Goal: Task Accomplishment & Management: Complete application form

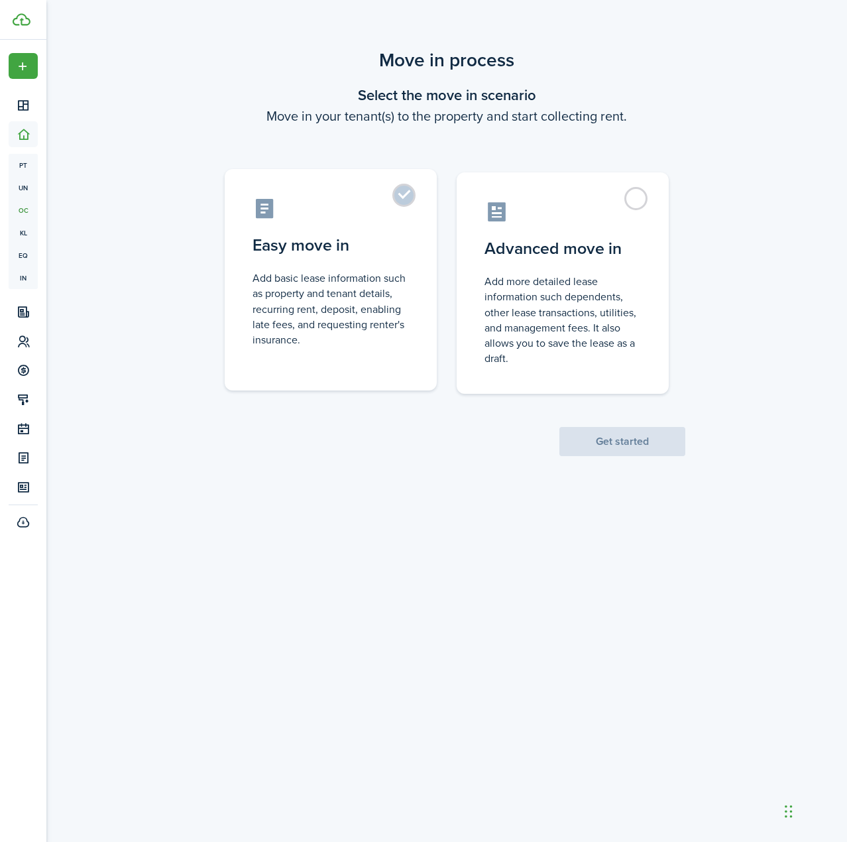
click at [302, 321] on control-radio-card-description "Add basic lease information such as property and tenant details, recurring rent…" at bounding box center [331, 309] width 156 height 77
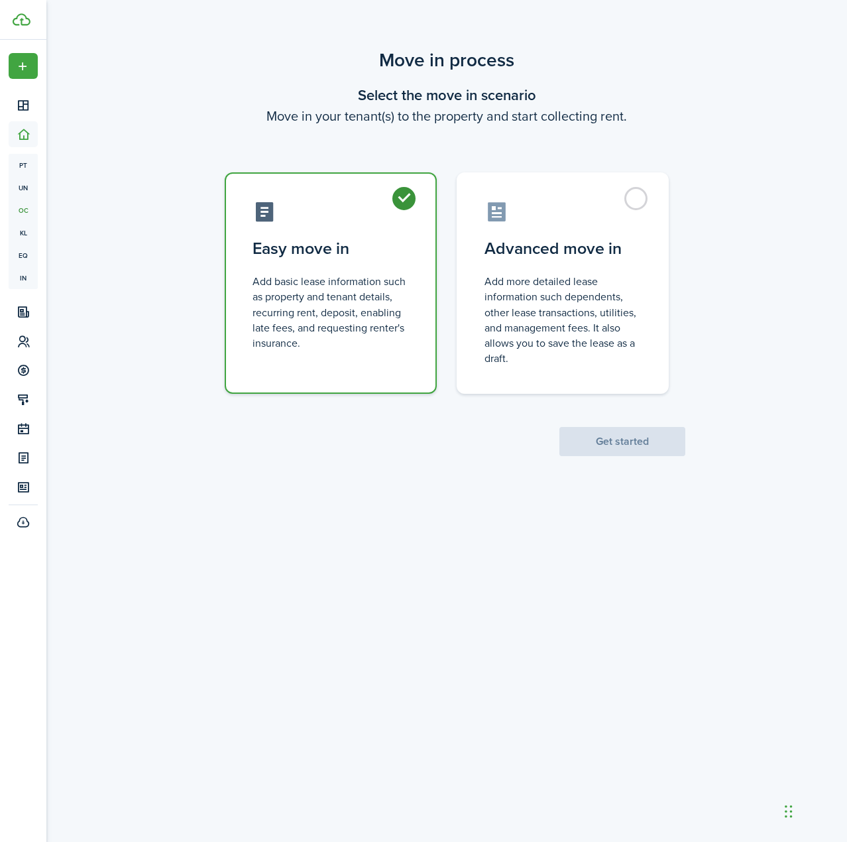
radio input "true"
click at [646, 440] on button "Get started" at bounding box center [623, 441] width 126 height 29
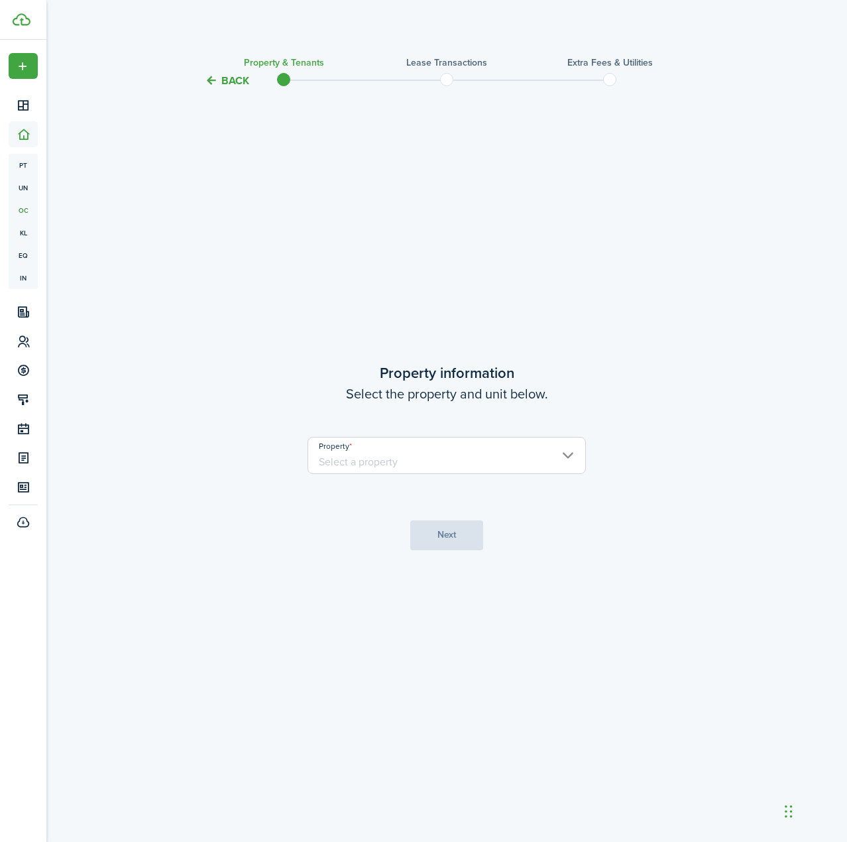
click at [379, 479] on property-select "Property" at bounding box center [447, 462] width 278 height 50
click at [381, 465] on input "Property" at bounding box center [447, 455] width 278 height 37
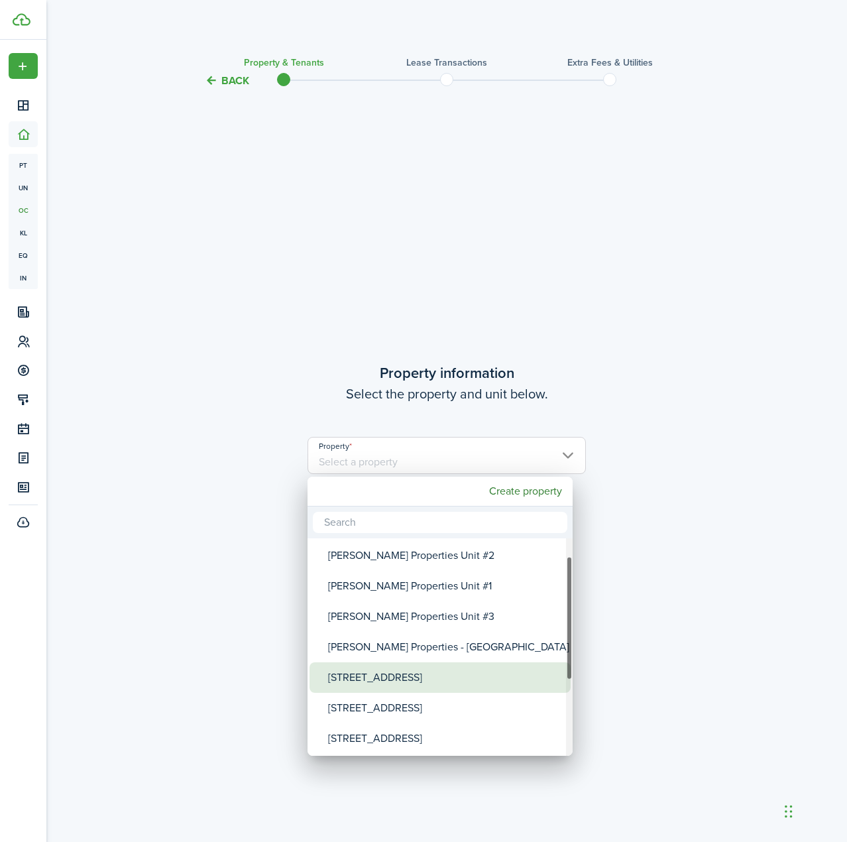
click at [399, 665] on div "[STREET_ADDRESS]" at bounding box center [445, 677] width 235 height 31
type input "[STREET_ADDRESS]"
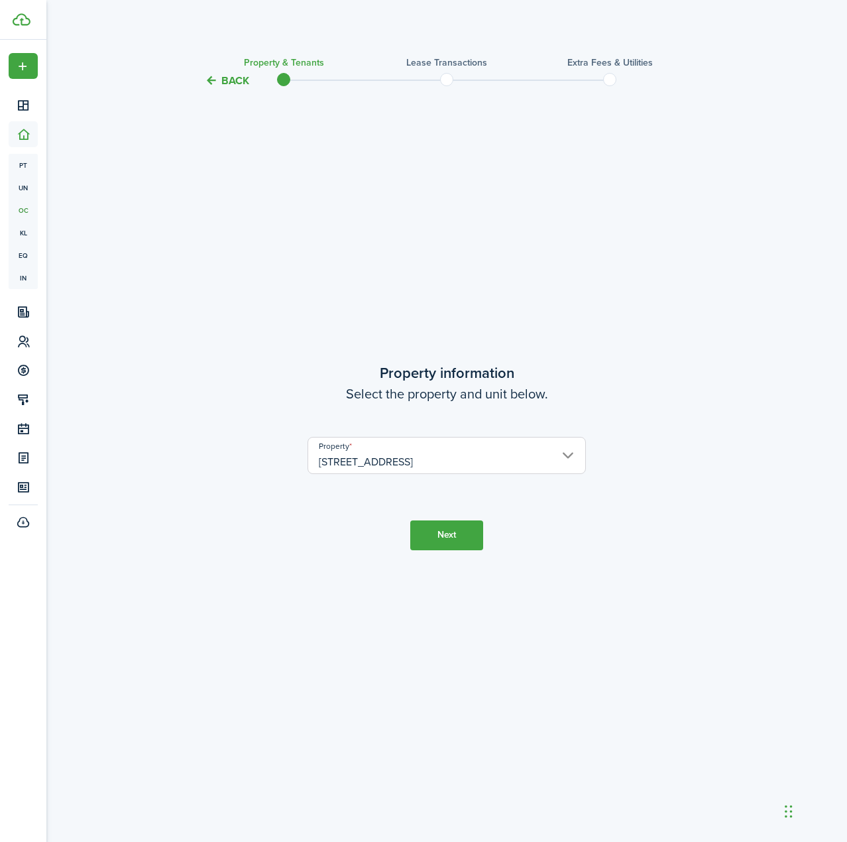
click at [452, 530] on button "Next" at bounding box center [446, 536] width 73 height 30
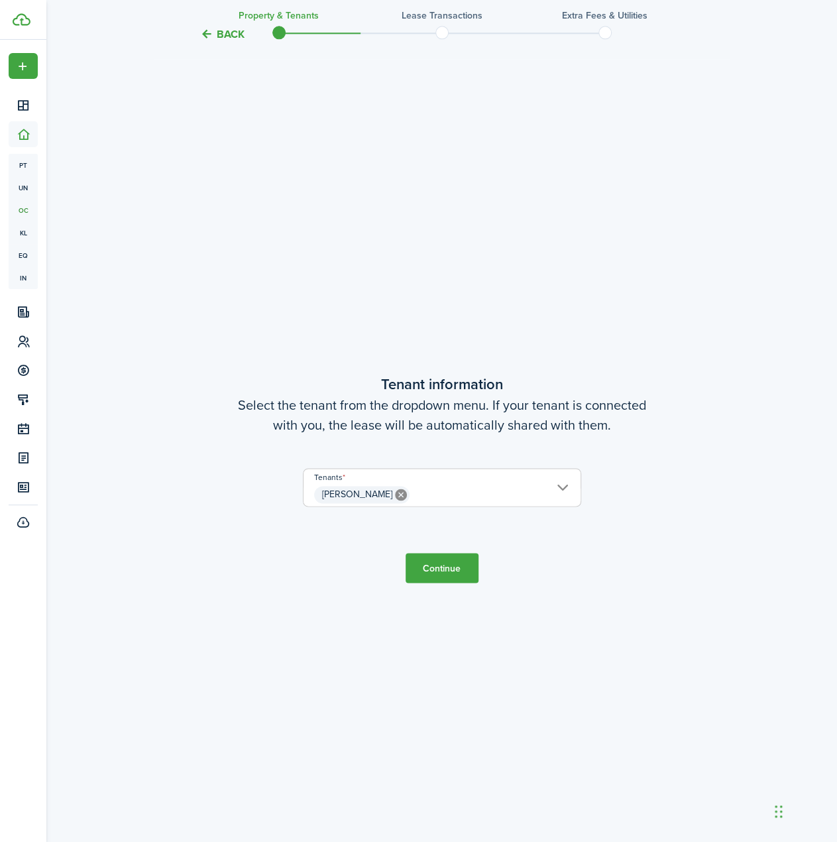
scroll to position [753, 0]
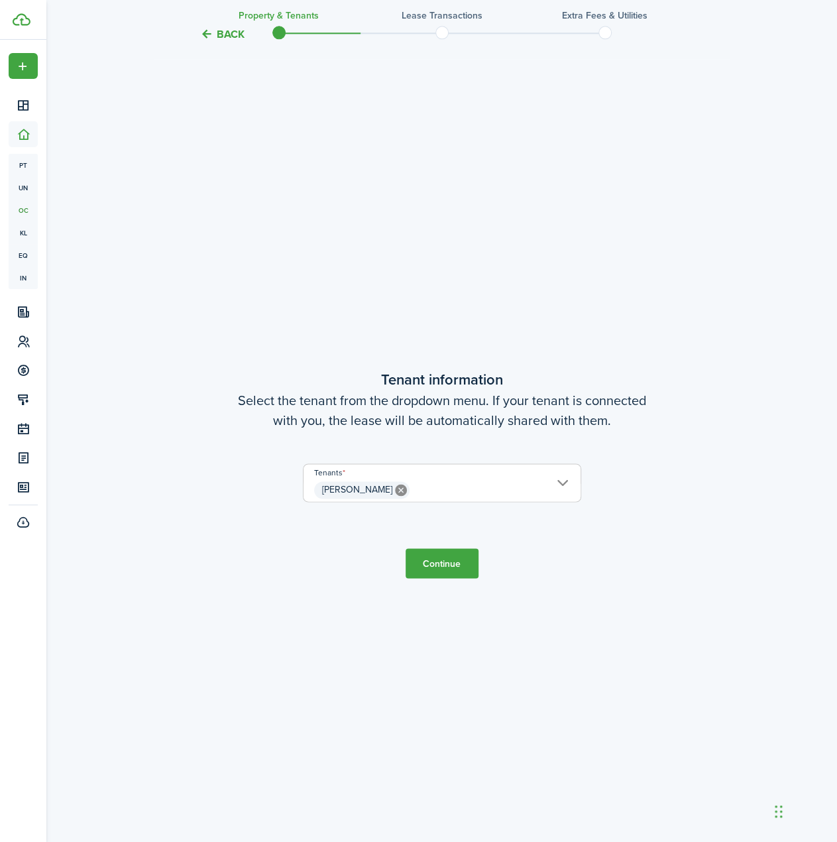
click at [442, 566] on button "Continue" at bounding box center [442, 563] width 73 height 30
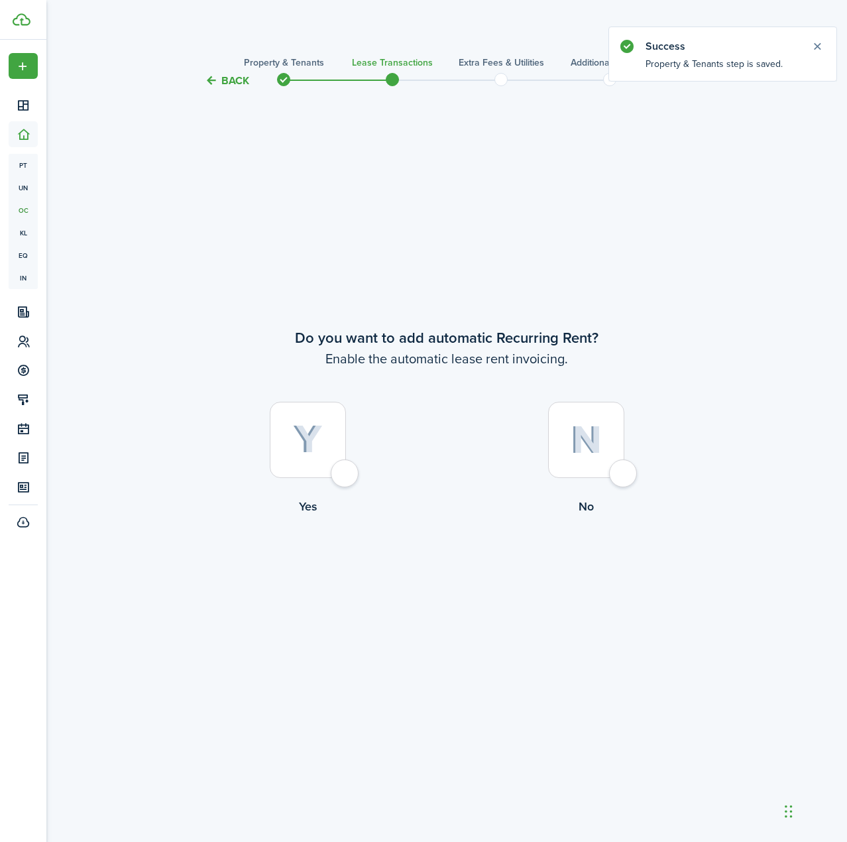
click at [321, 436] on img at bounding box center [308, 439] width 30 height 29
radio input "true"
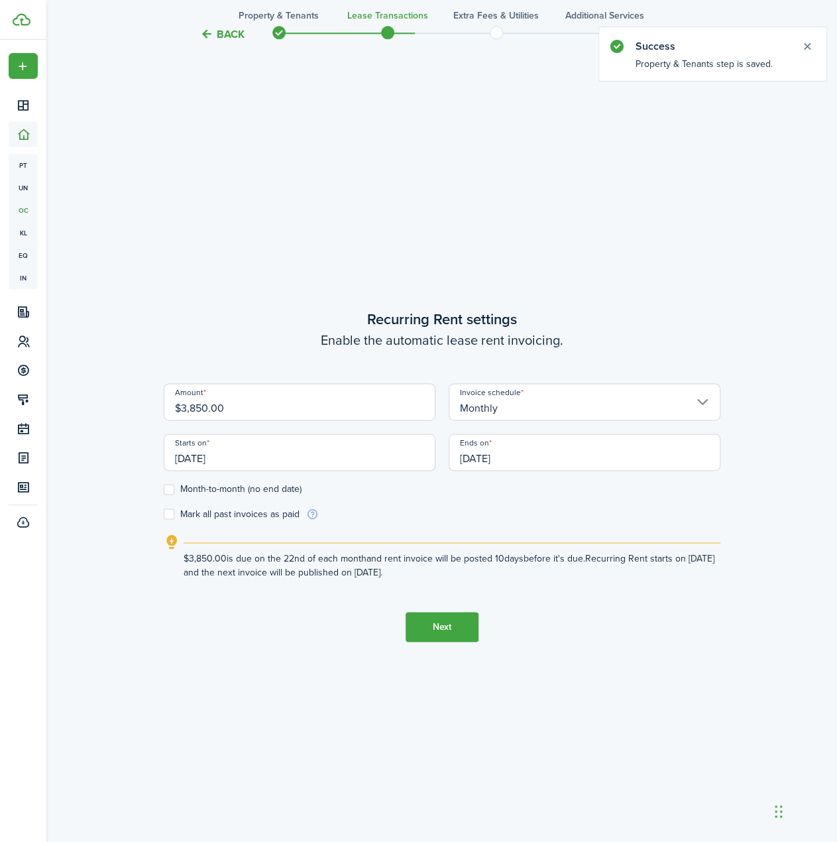
scroll to position [753, 0]
click at [282, 448] on input "[DATE]" at bounding box center [300, 450] width 272 height 37
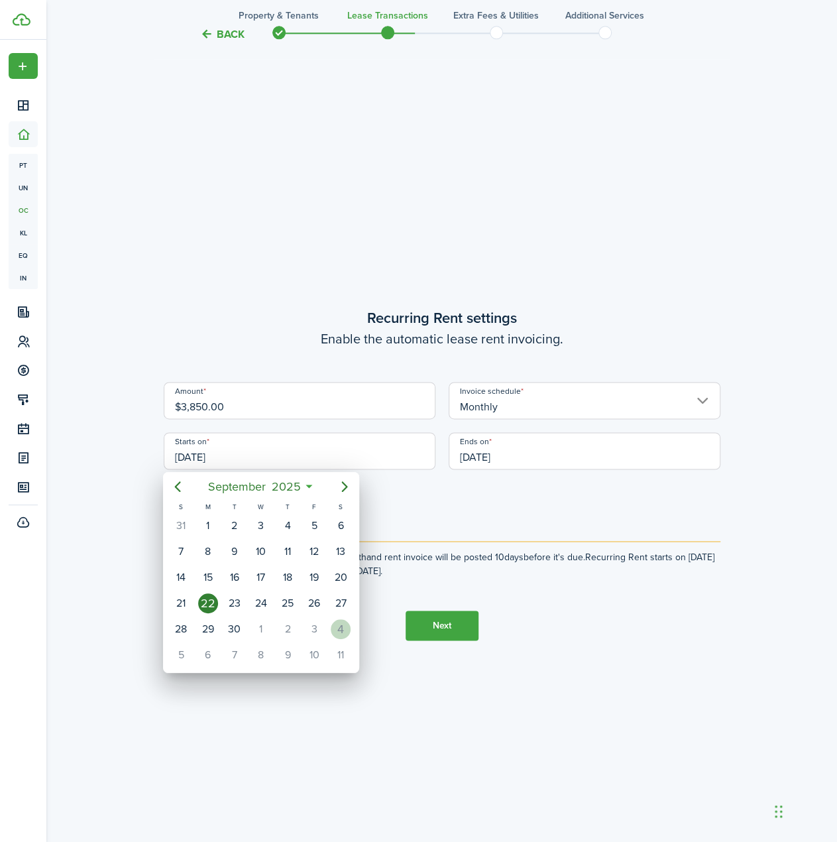
click at [345, 627] on div "4" at bounding box center [341, 629] width 20 height 20
type input "[DATE]"
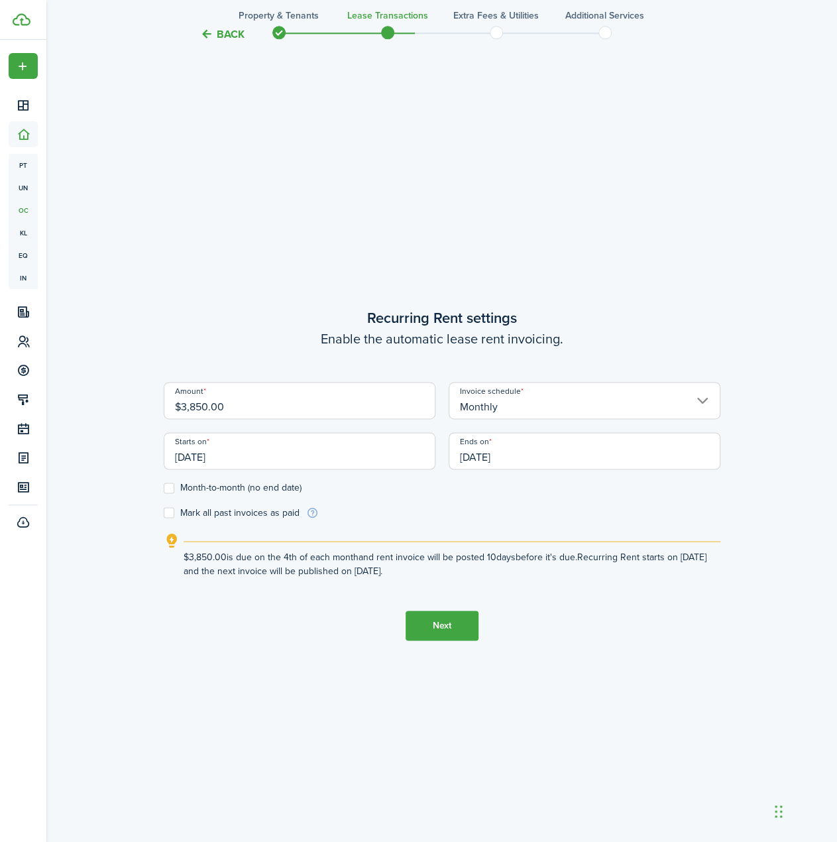
click at [266, 490] on label "Month-to-month (no end date)" at bounding box center [233, 488] width 138 height 11
click at [164, 488] on input "Month-to-month (no end date)" at bounding box center [163, 487] width 1 height 1
checkbox input "true"
click at [440, 628] on button "Next" at bounding box center [442, 626] width 73 height 30
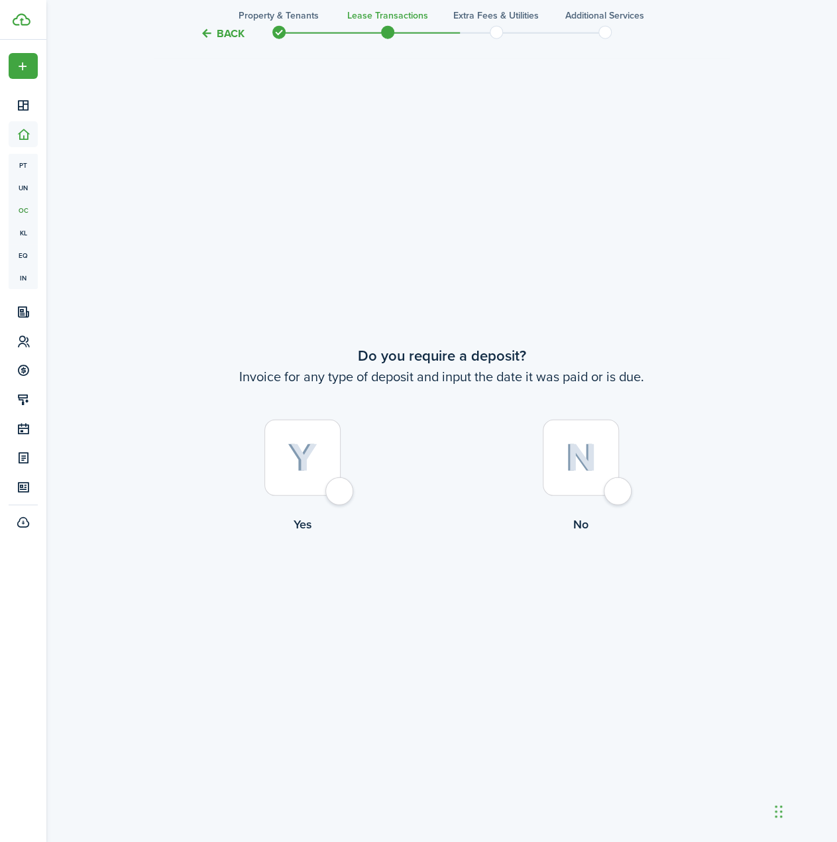
scroll to position [1595, 0]
click at [570, 469] on img at bounding box center [581, 457] width 31 height 29
radio input "true"
click at [456, 586] on button "Continue" at bounding box center [442, 588] width 73 height 30
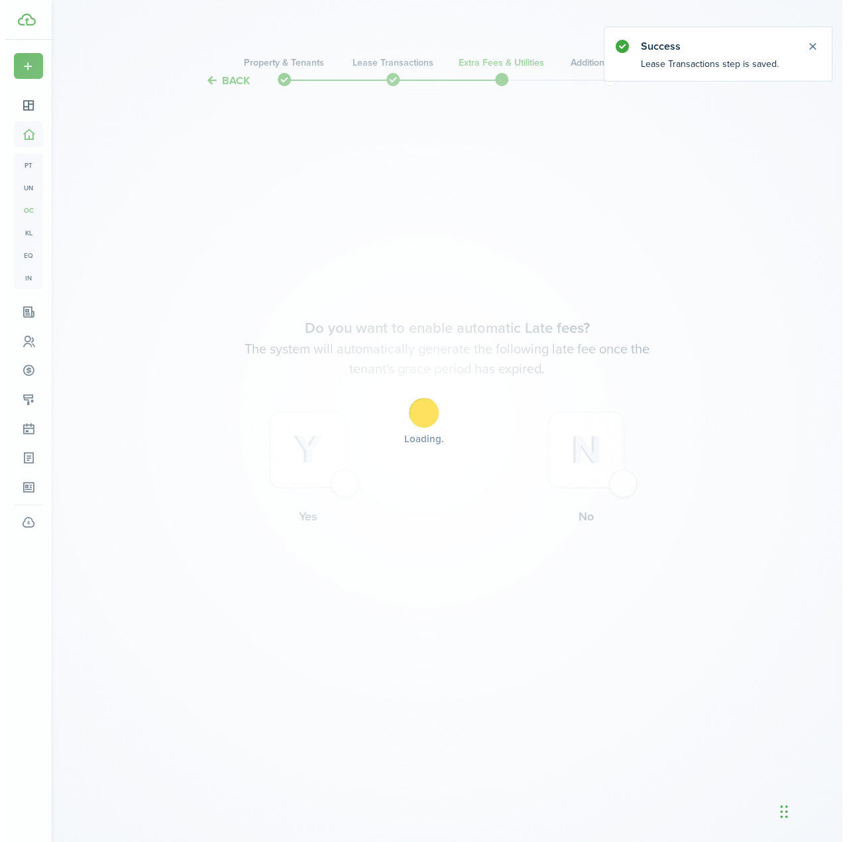
scroll to position [0, 0]
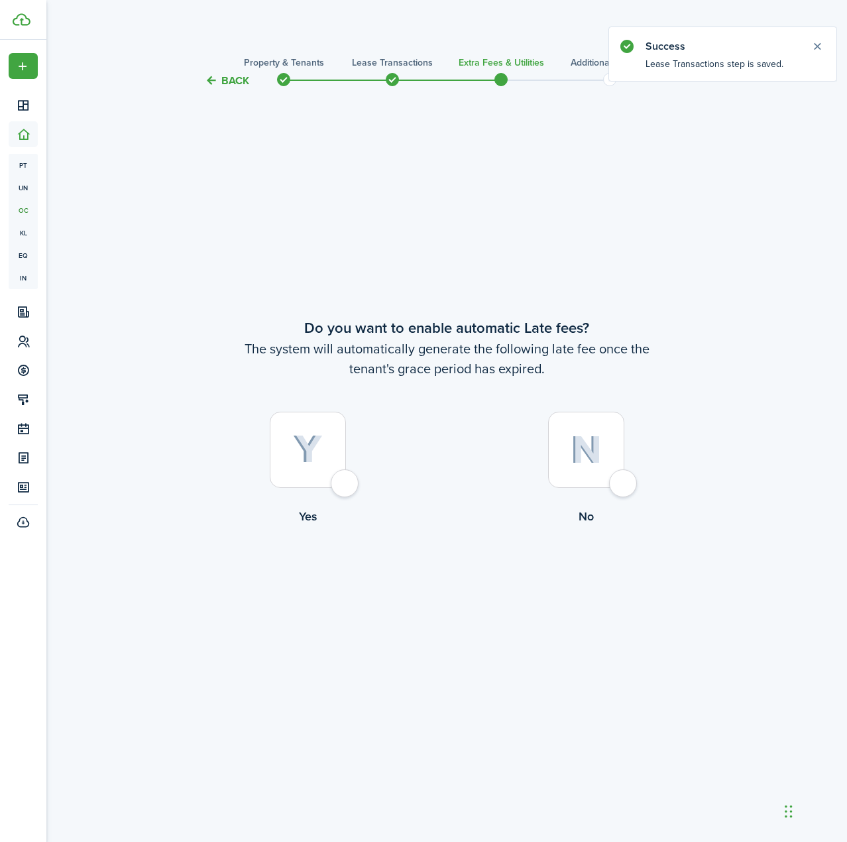
click at [609, 458] on div at bounding box center [586, 450] width 76 height 76
radio input "true"
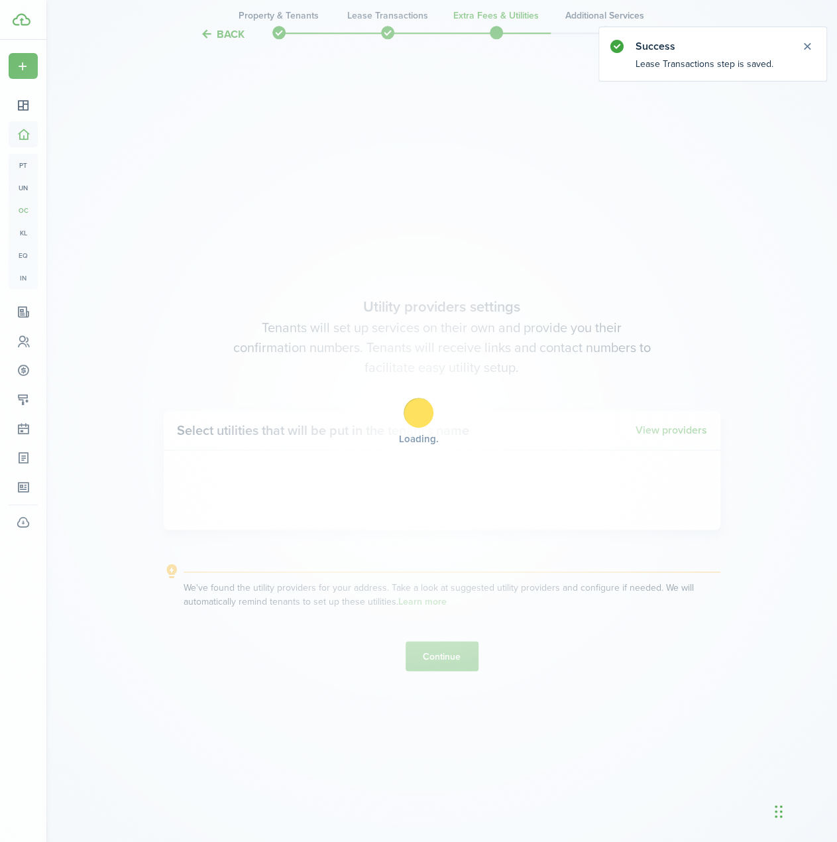
scroll to position [753, 0]
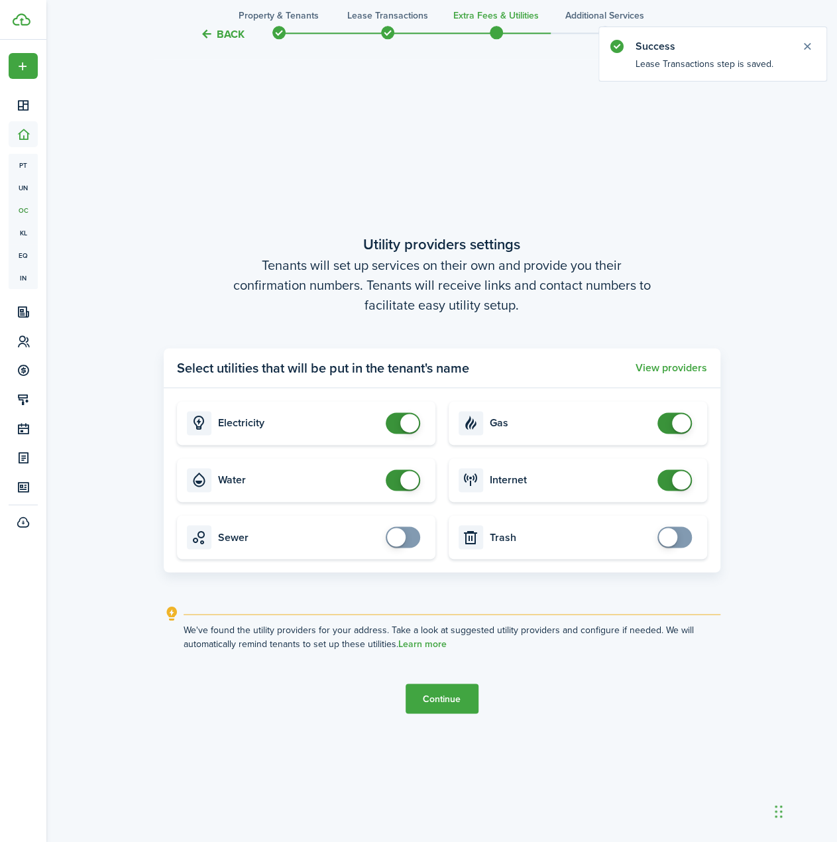
checkbox input "false"
click at [401, 420] on span at bounding box center [410, 423] width 19 height 19
checkbox input "false"
click at [407, 479] on span at bounding box center [410, 480] width 19 height 19
checkbox input "false"
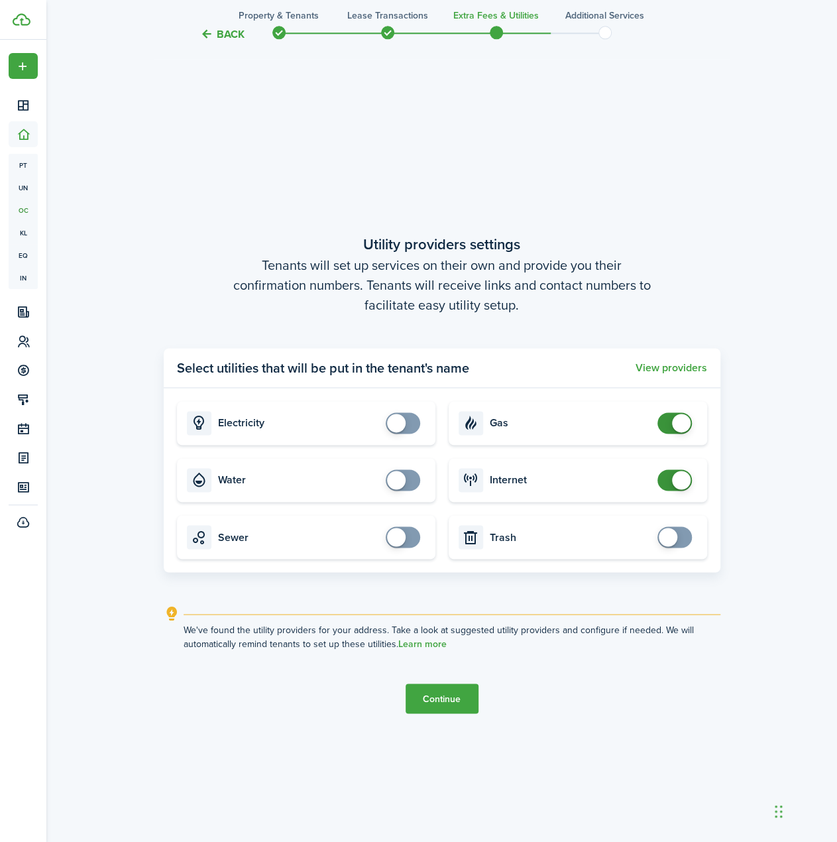
click at [668, 428] on span at bounding box center [674, 422] width 13 height 21
checkbox input "false"
click at [679, 490] on span at bounding box center [674, 479] width 13 height 21
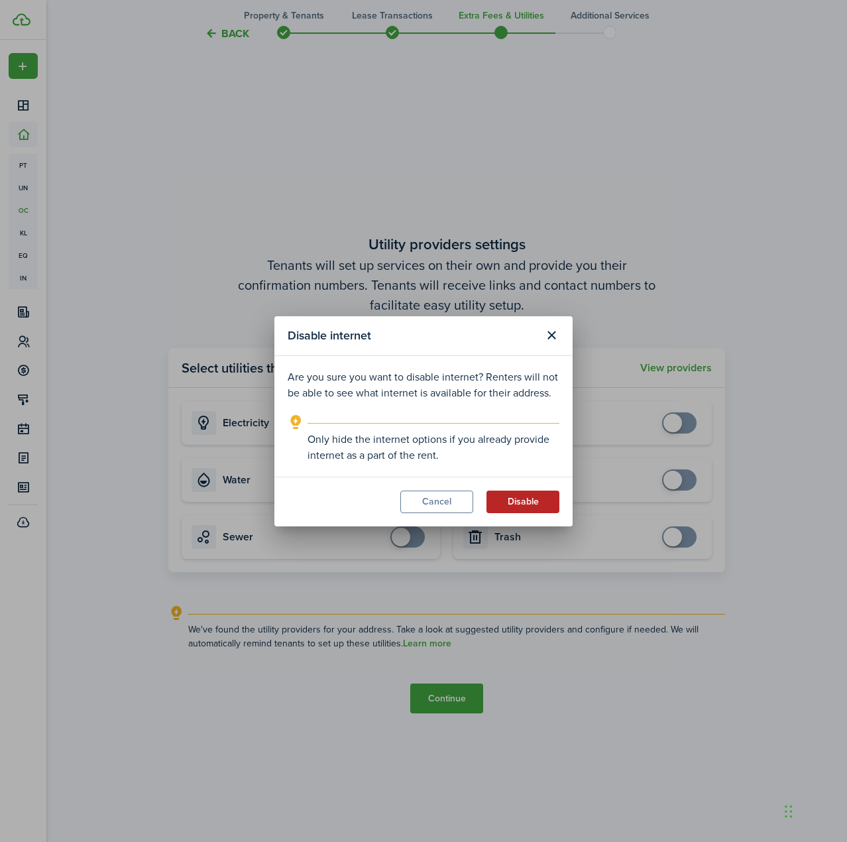
click at [515, 505] on button "Disable" at bounding box center [523, 502] width 73 height 23
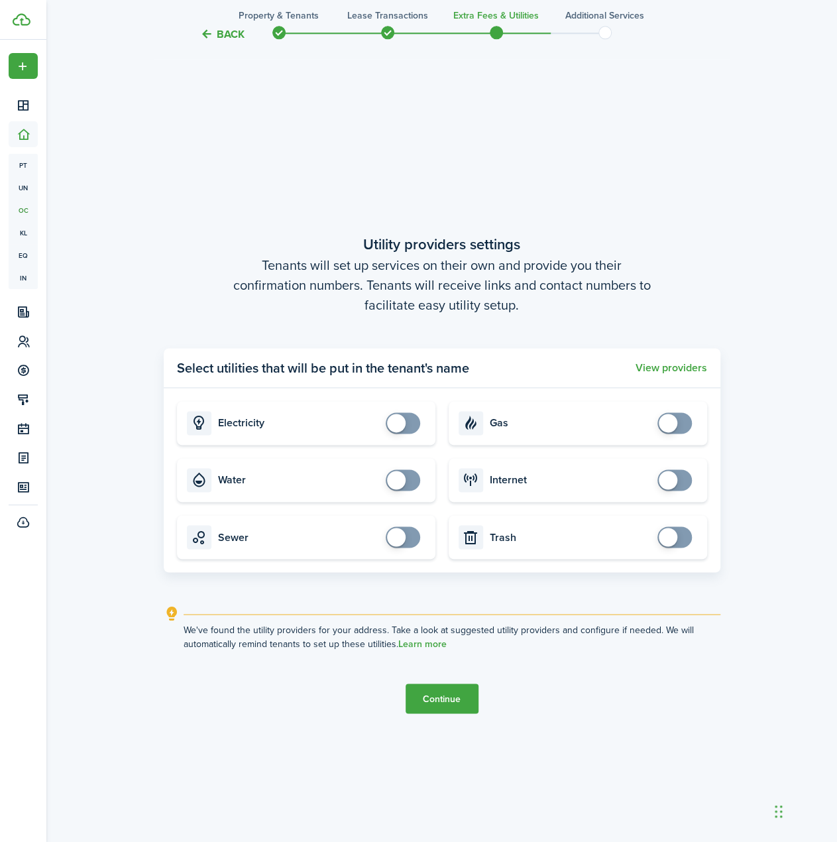
click at [437, 698] on button "Continue" at bounding box center [442, 699] width 73 height 30
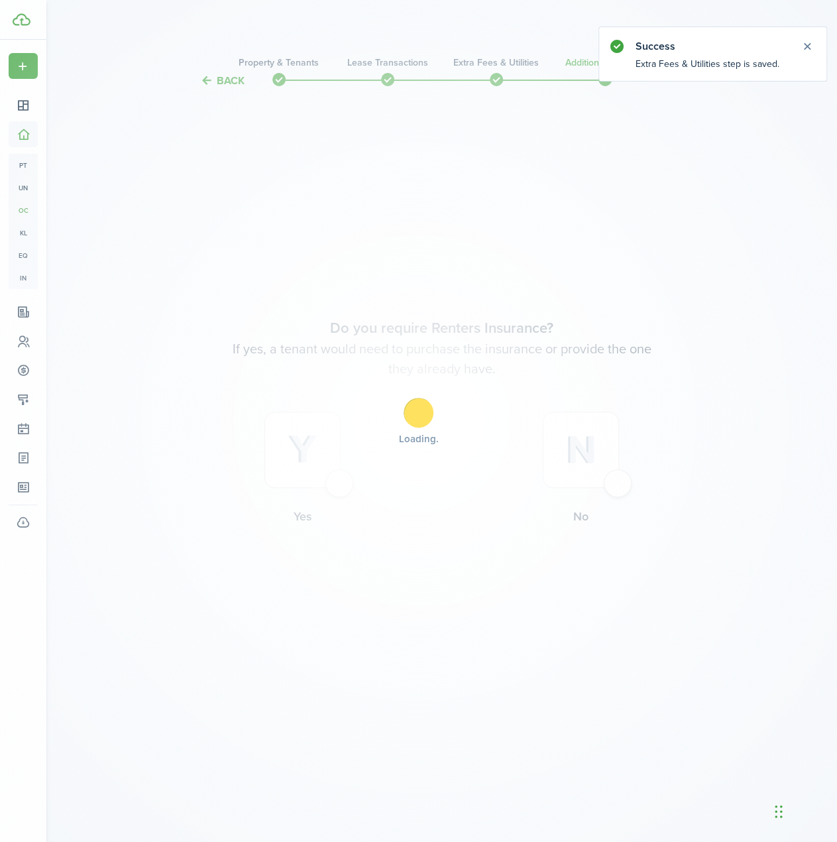
scroll to position [0, 0]
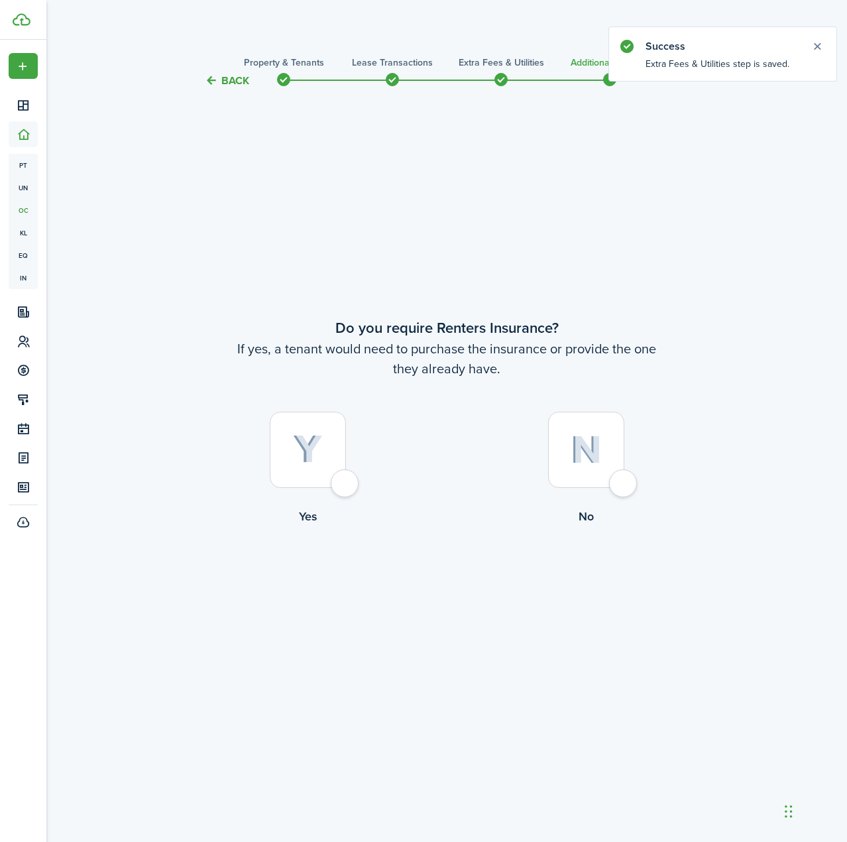
click at [586, 454] on img at bounding box center [586, 450] width 31 height 29
radio input "true"
click at [453, 599] on tc-wizard-step "Do you require Renters Insurance? If yes, a tenant would need to purchase the i…" at bounding box center [446, 456] width 557 height 700
click at [456, 589] on button "Complete move in" at bounding box center [447, 580] width 97 height 30
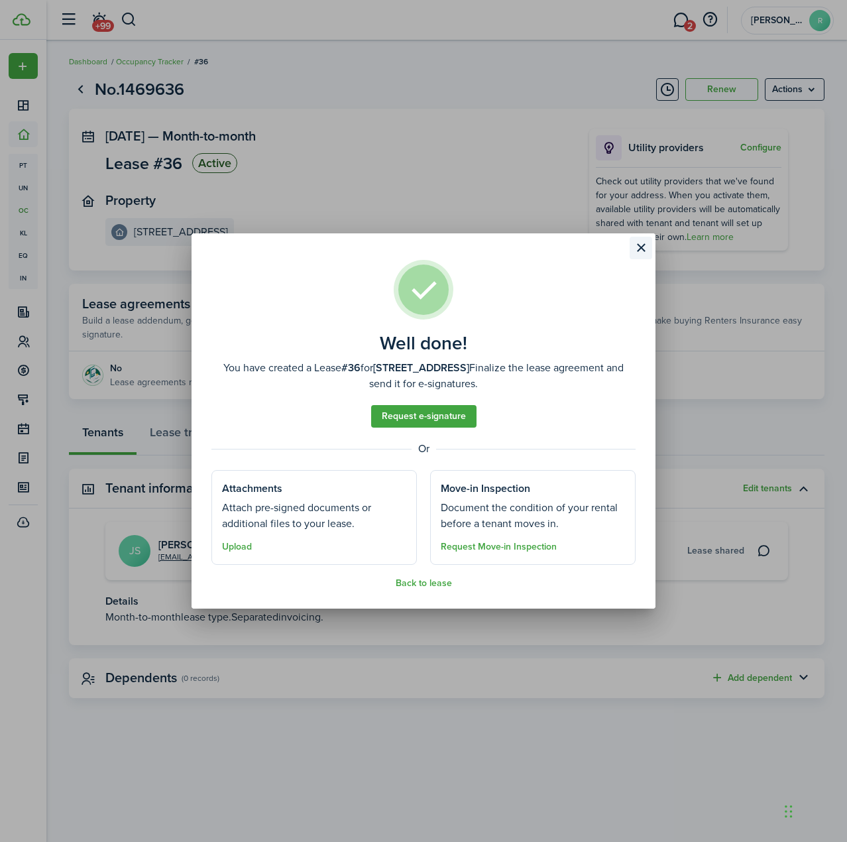
click at [645, 247] on button "Close modal" at bounding box center [641, 248] width 23 height 23
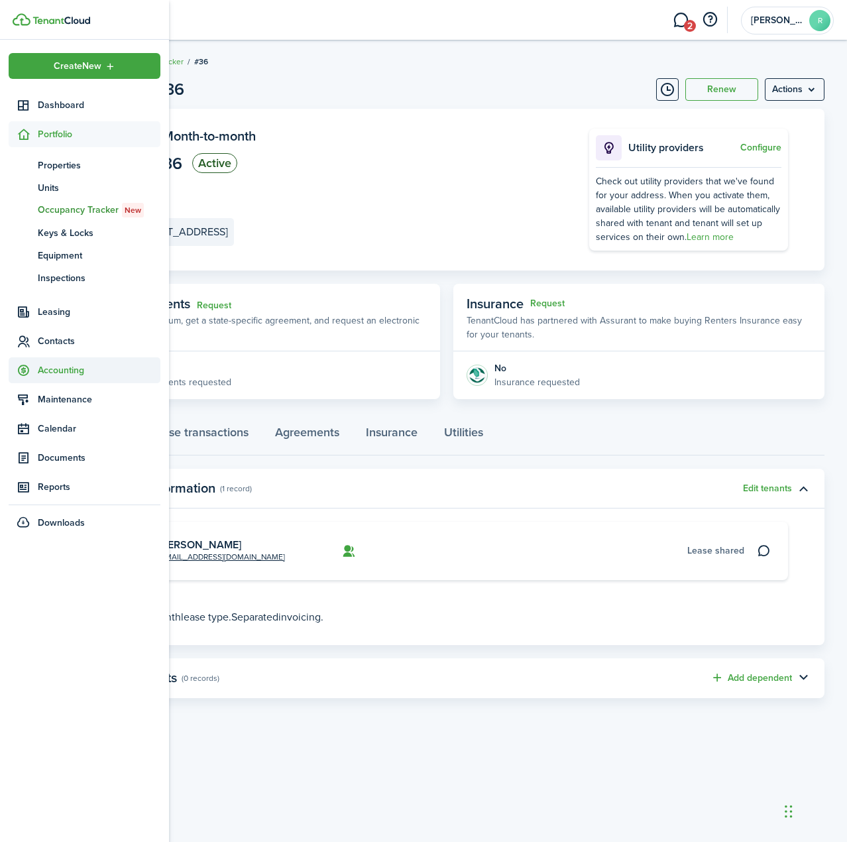
click at [57, 369] on span "Accounting" at bounding box center [99, 370] width 123 height 14
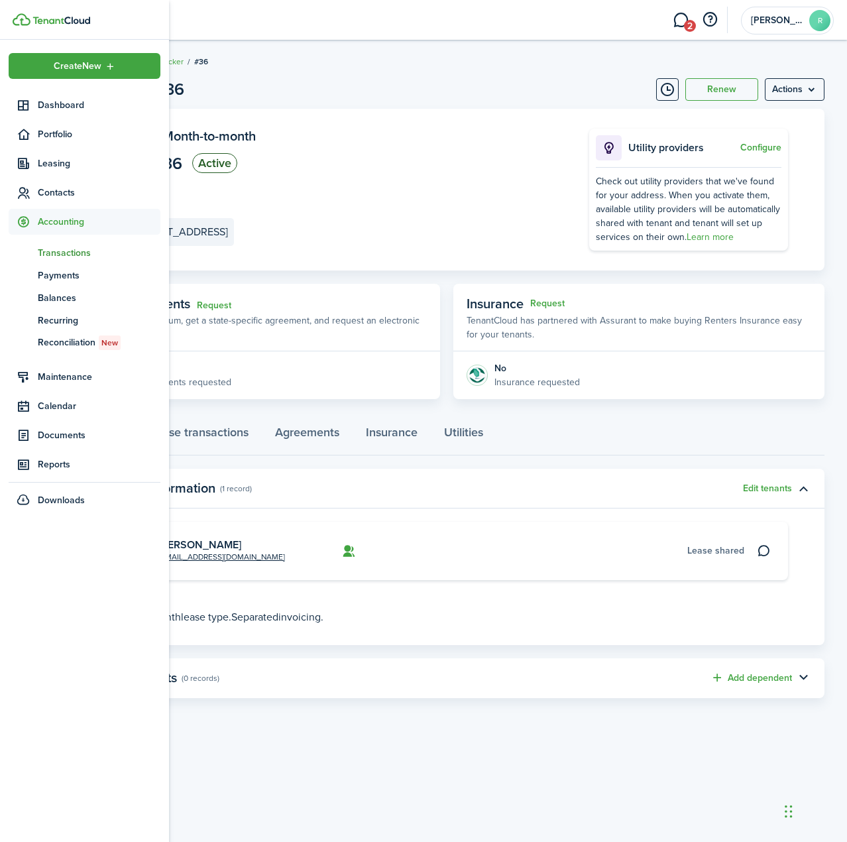
click at [82, 249] on span "Transactions" at bounding box center [99, 253] width 123 height 14
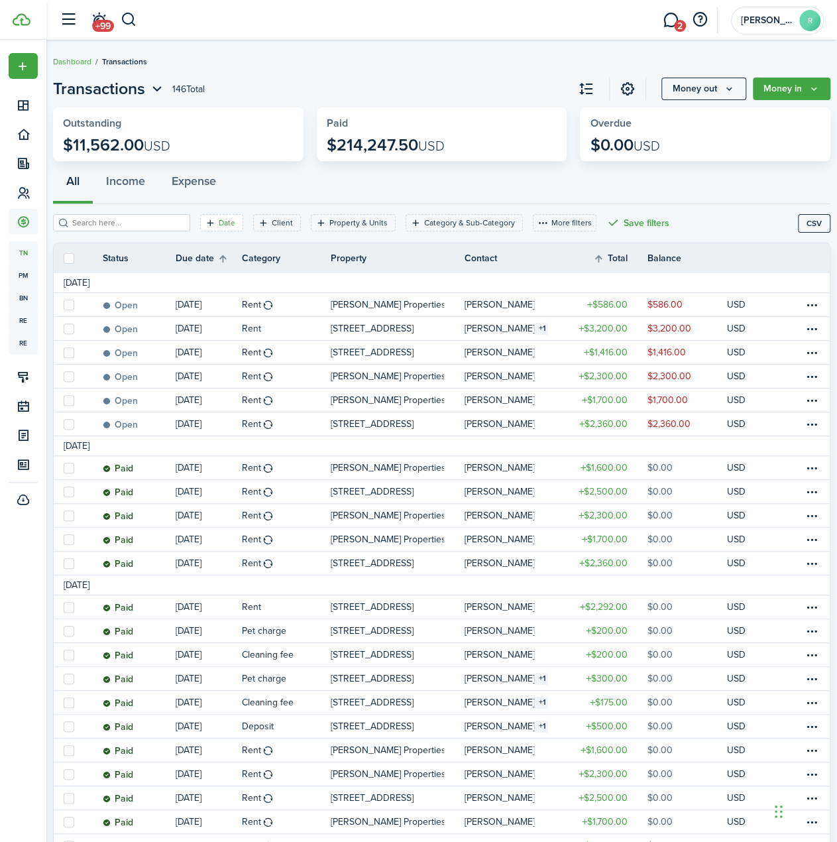
click at [223, 223] on filter-tag-label "Date" at bounding box center [227, 223] width 17 height 12
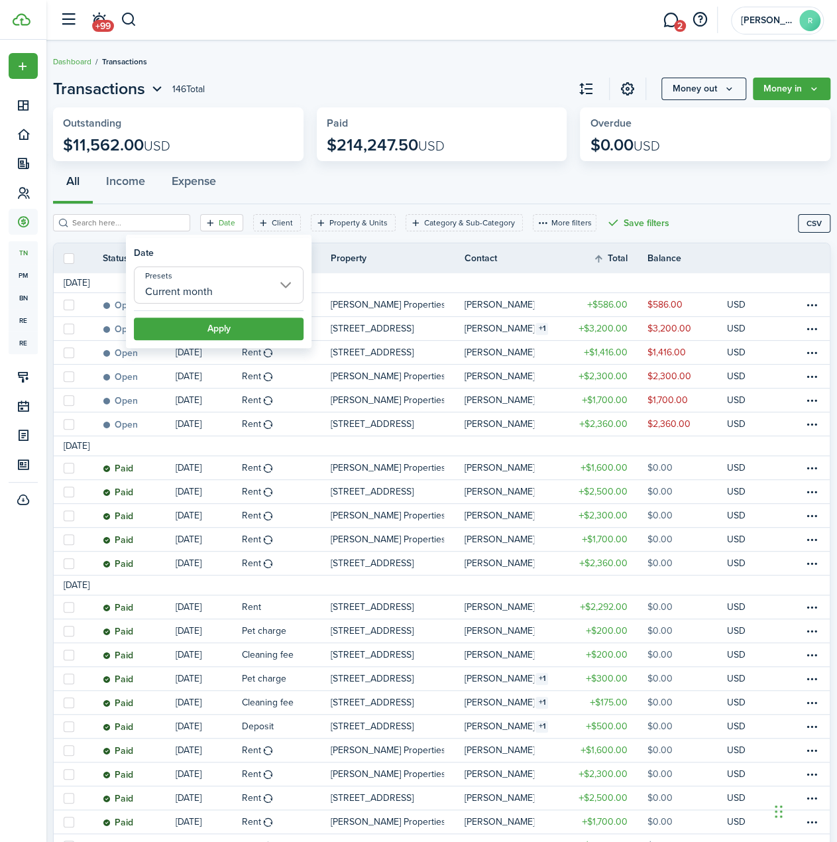
click at [235, 283] on input "Current month" at bounding box center [219, 285] width 170 height 37
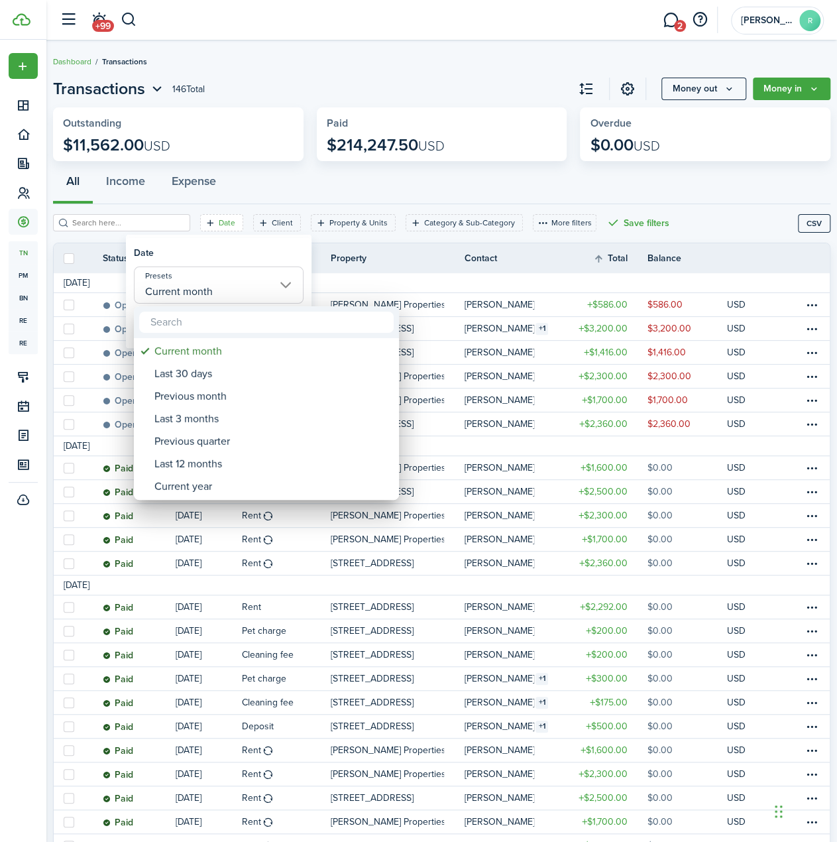
click at [235, 283] on div at bounding box center [419, 421] width 1050 height 1054
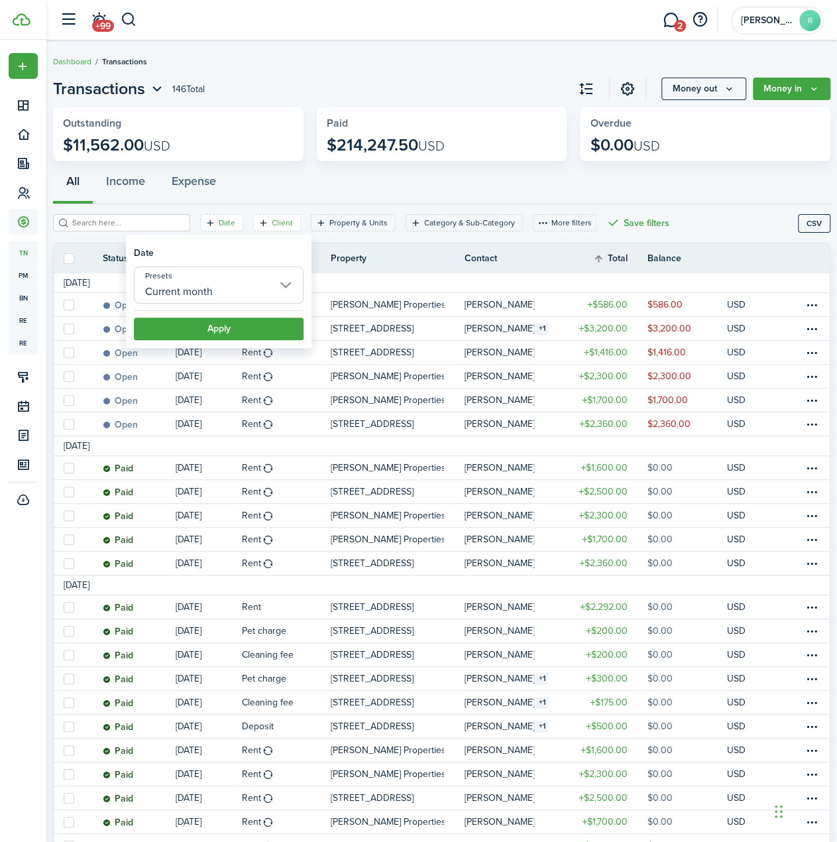
click at [272, 222] on filter-tag-label "Client" at bounding box center [282, 223] width 21 height 12
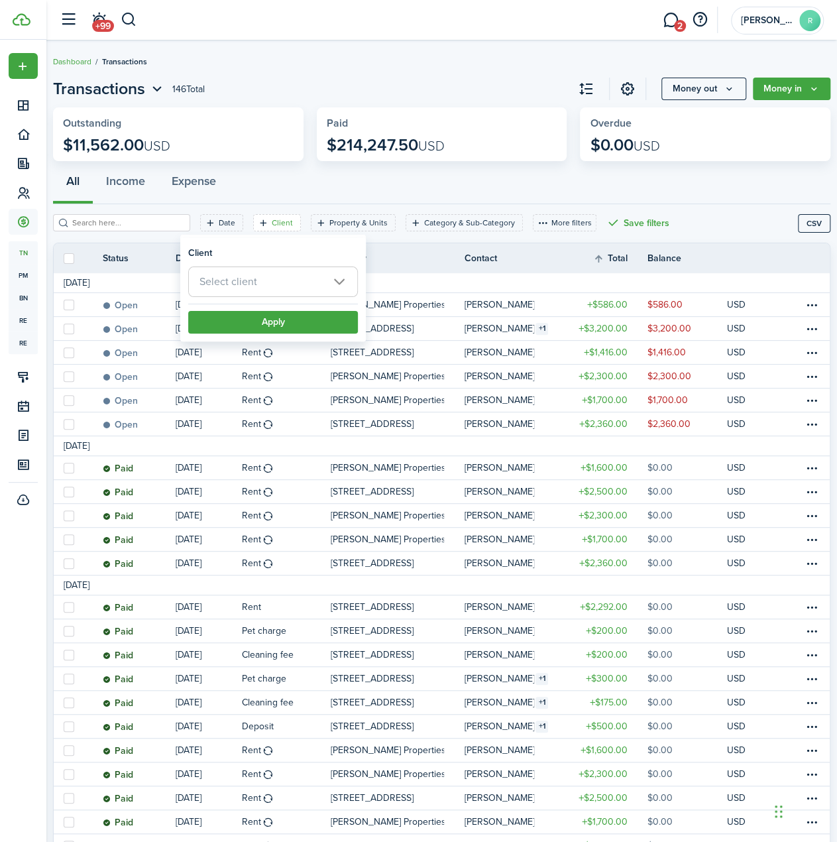
click at [280, 267] on span "Select client" at bounding box center [273, 281] width 168 height 29
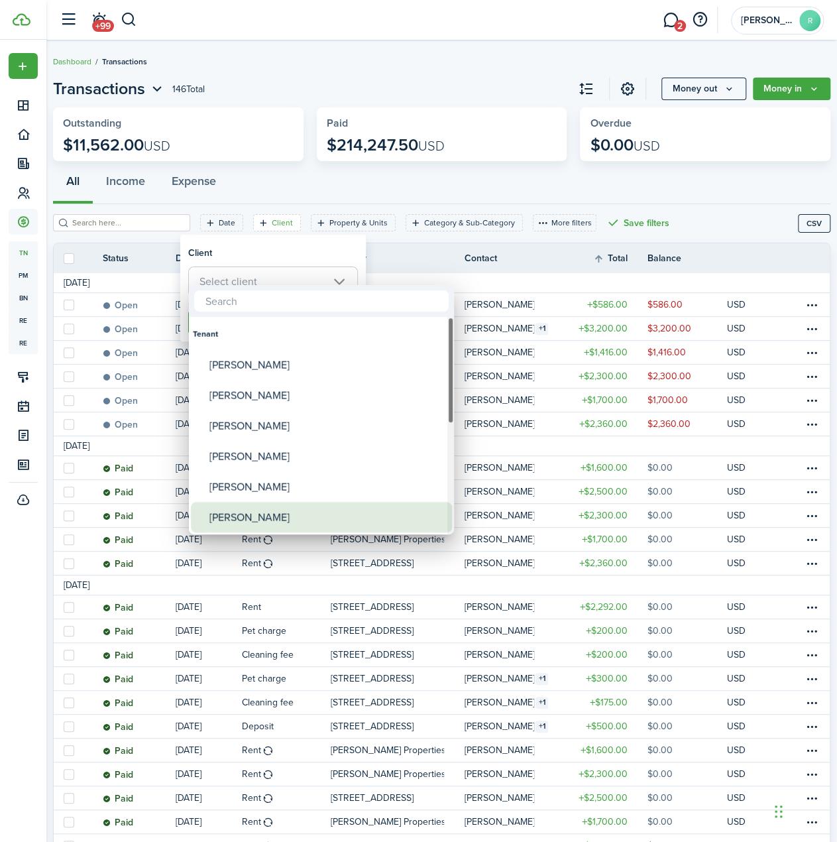
click at [273, 517] on div "[PERSON_NAME]" at bounding box center [327, 517] width 235 height 31
type input "[PERSON_NAME]"
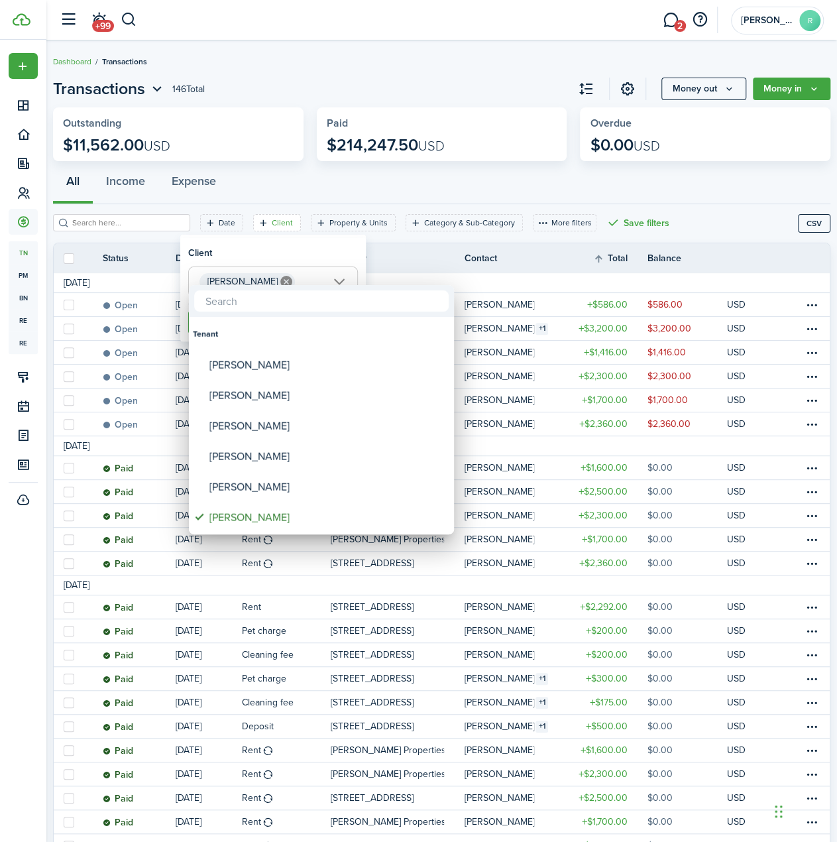
click at [347, 247] on div at bounding box center [419, 421] width 1050 height 1054
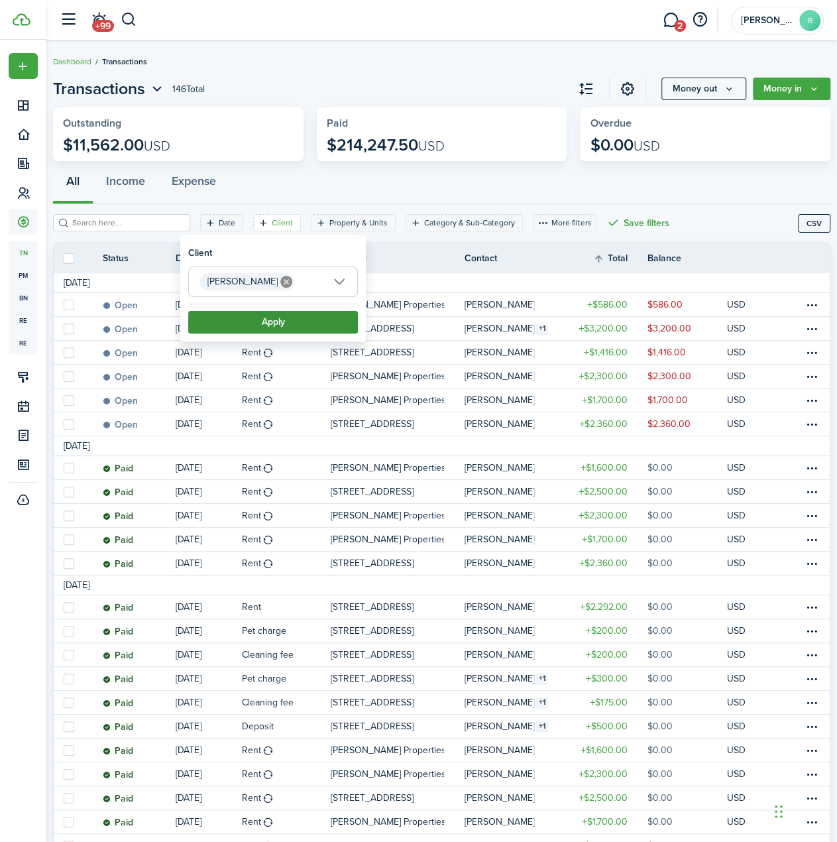
click at [308, 315] on button "Apply" at bounding box center [273, 322] width 170 height 23
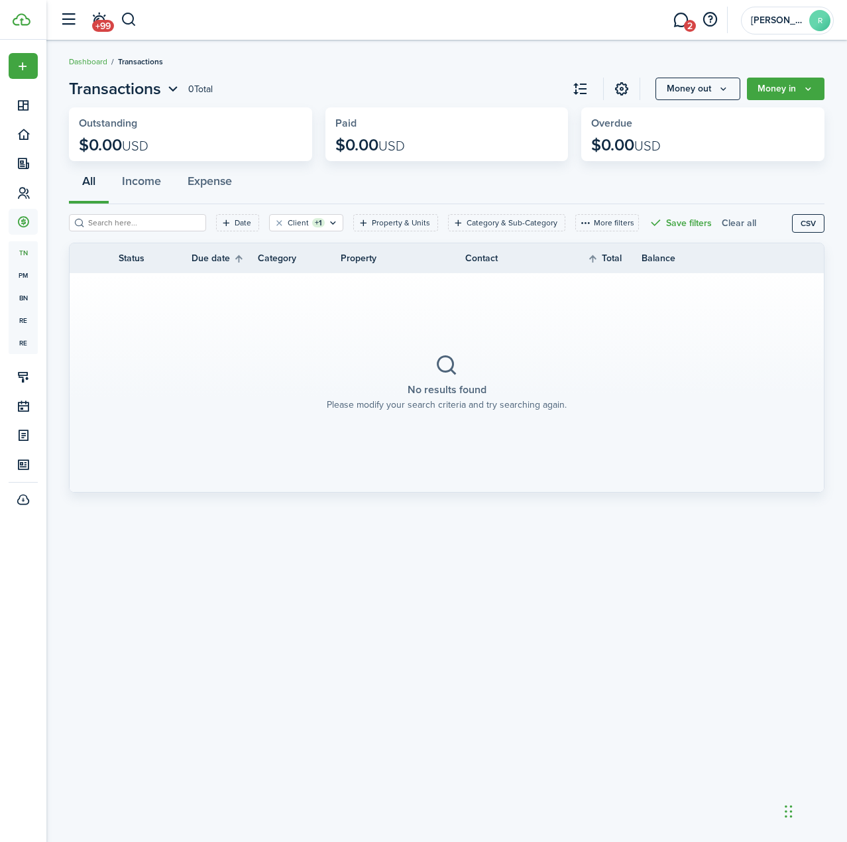
click at [722, 229] on button "Clear all" at bounding box center [739, 222] width 34 height 17
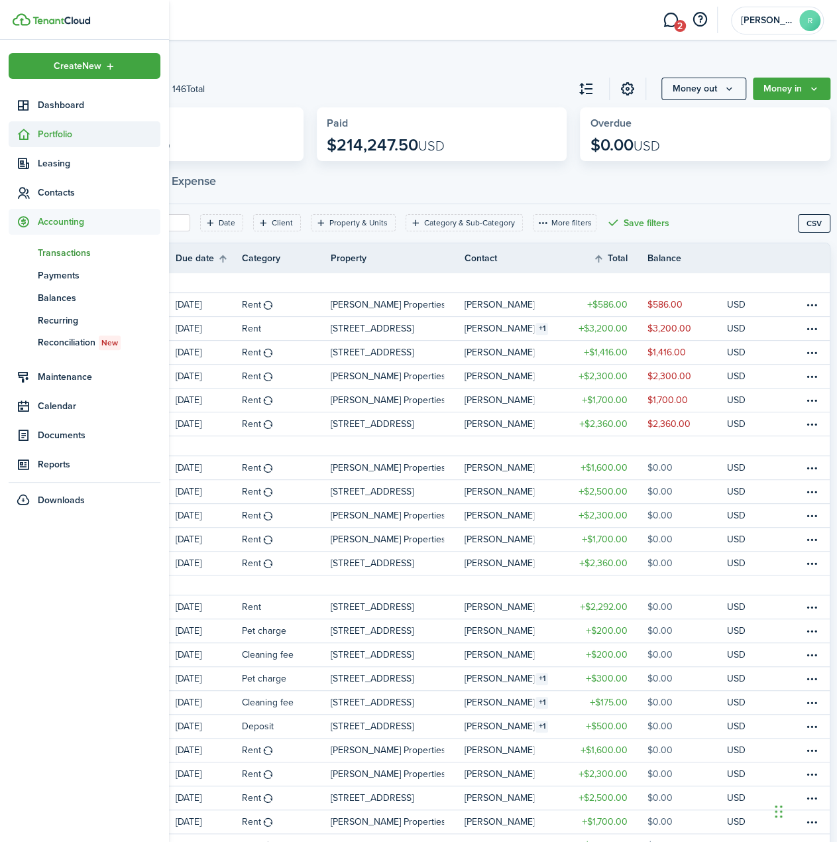
click at [24, 128] on icon at bounding box center [24, 134] width 14 height 13
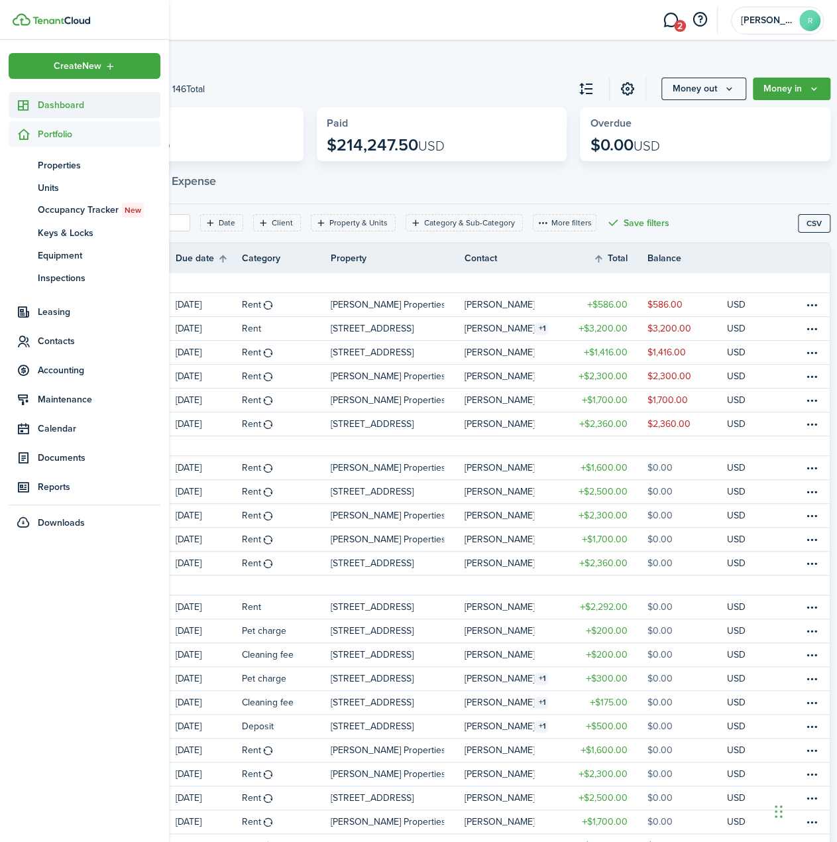
click at [52, 102] on span "Dashboard" at bounding box center [99, 105] width 123 height 14
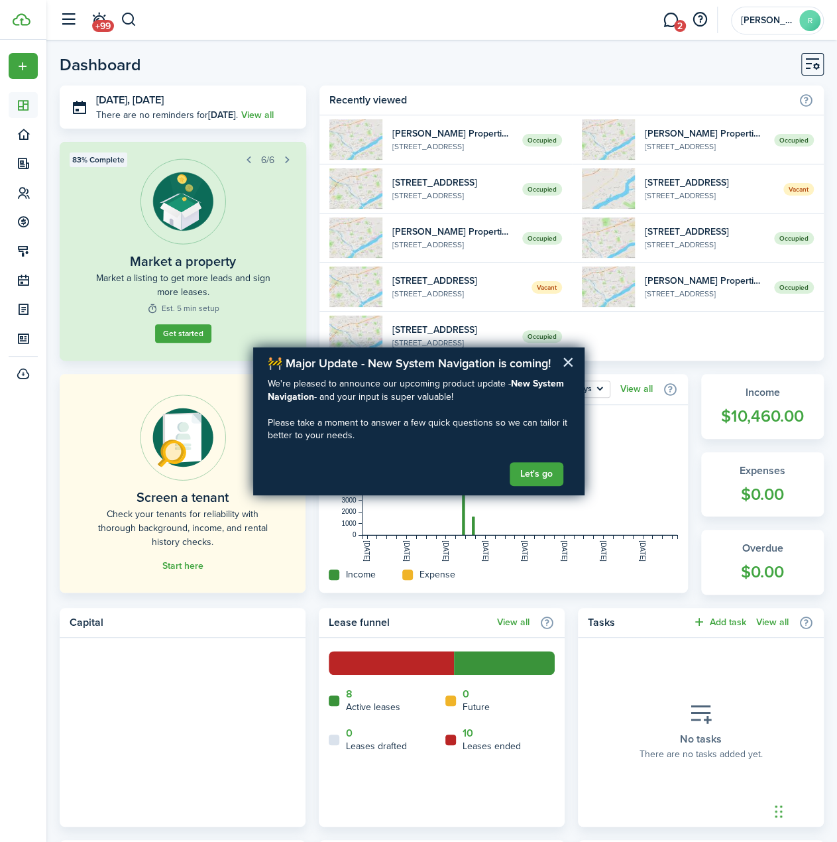
click at [566, 363] on button "×" at bounding box center [568, 361] width 13 height 21
